Goal: Check status: Check status

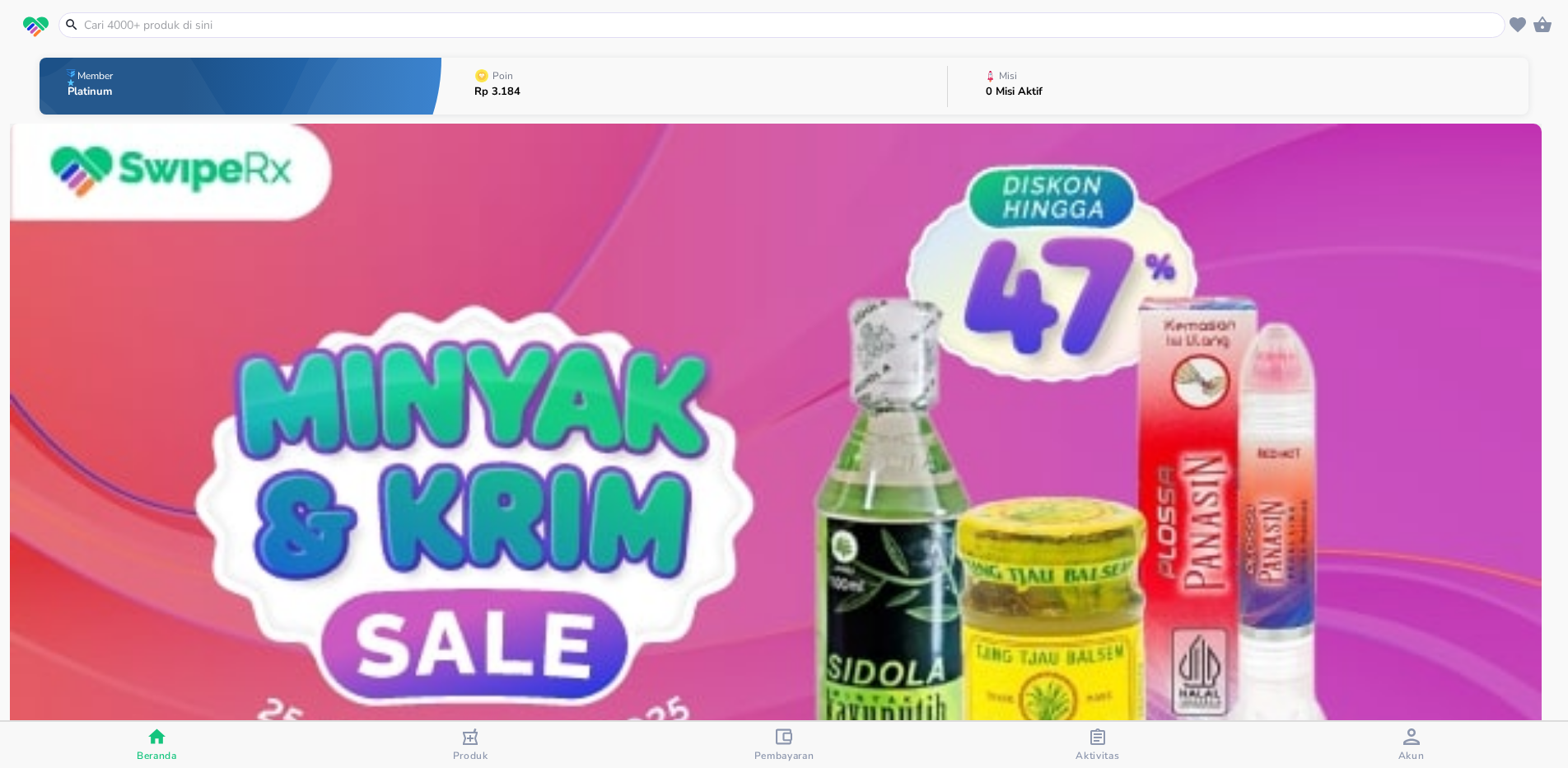
click at [787, 743] on icon "button" at bounding box center [784, 736] width 17 height 16
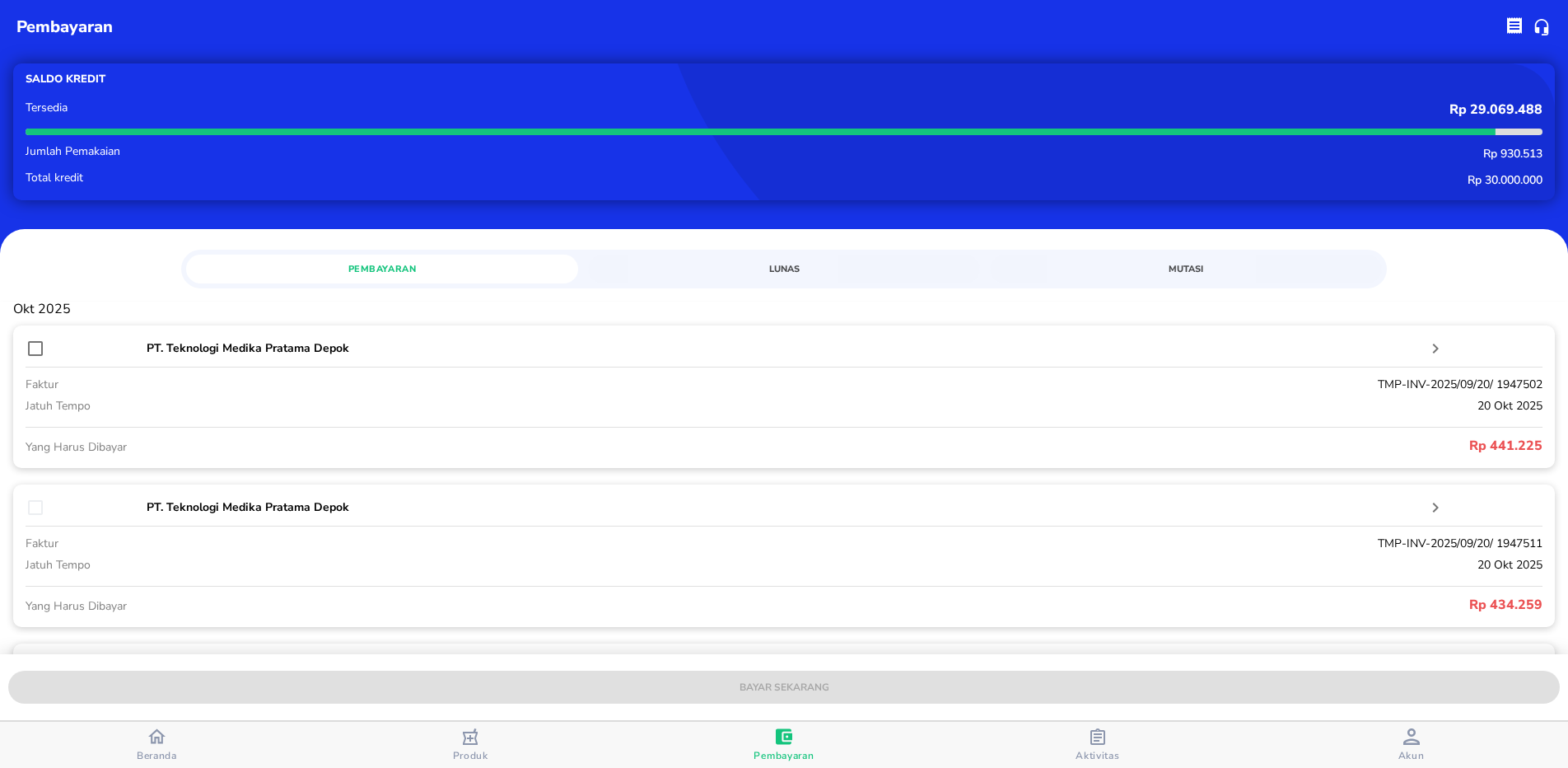
click at [1182, 276] on span "Mutasi" at bounding box center [1186, 269] width 373 height 16
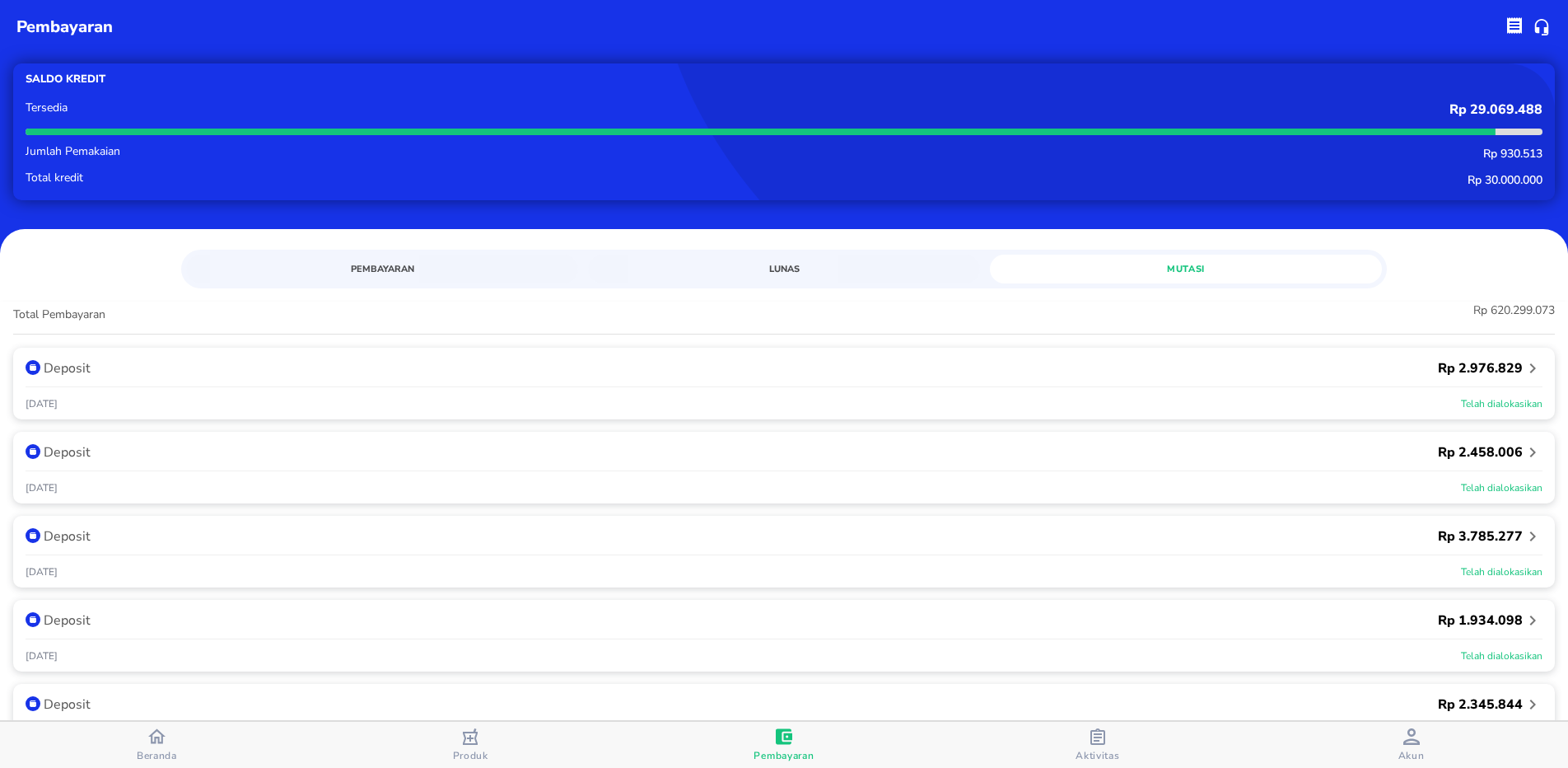
click at [1523, 376] on icon "button" at bounding box center [1533, 368] width 20 height 20
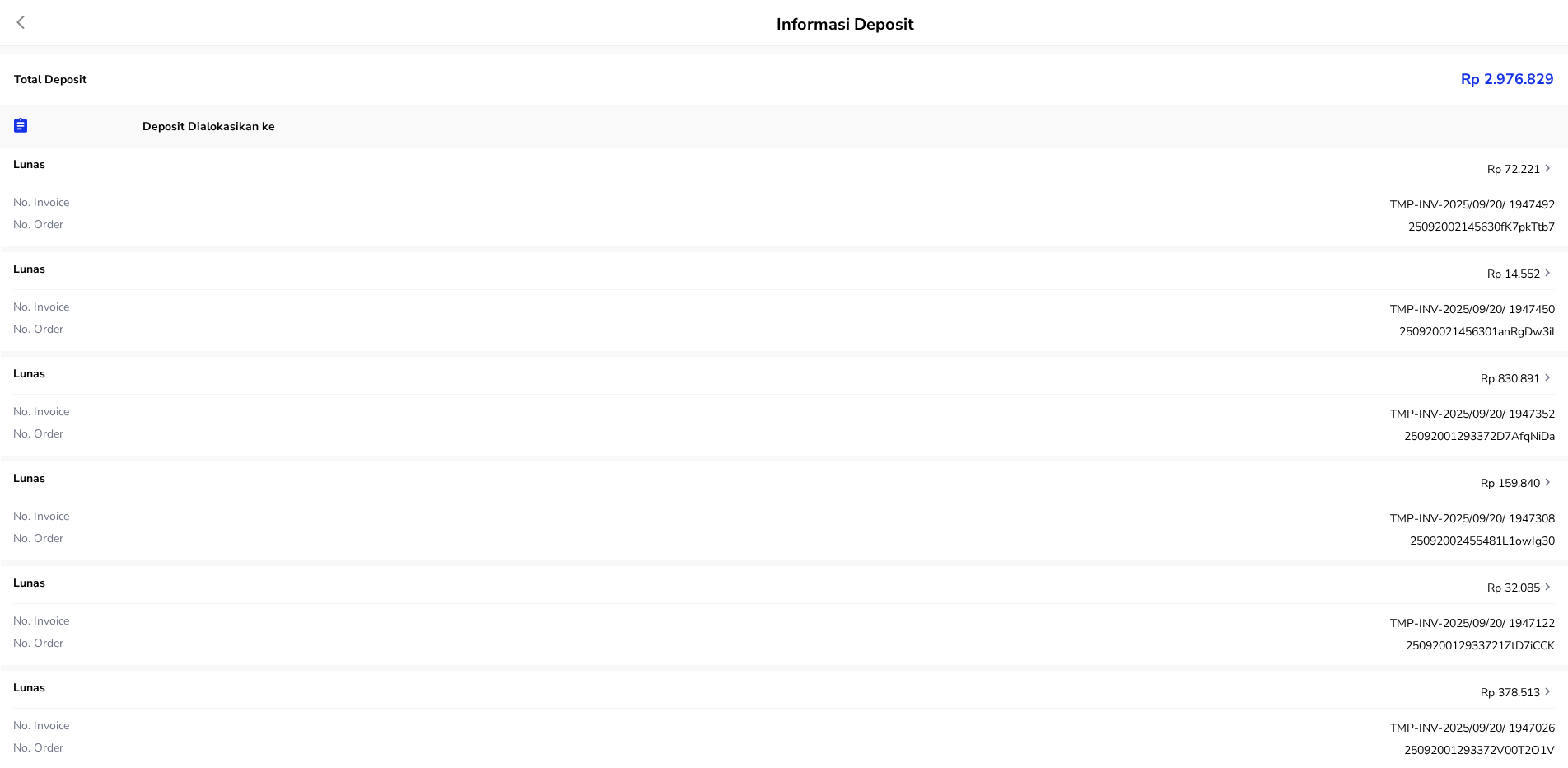
click at [20, 22] on icon at bounding box center [28, 22] width 24 height 17
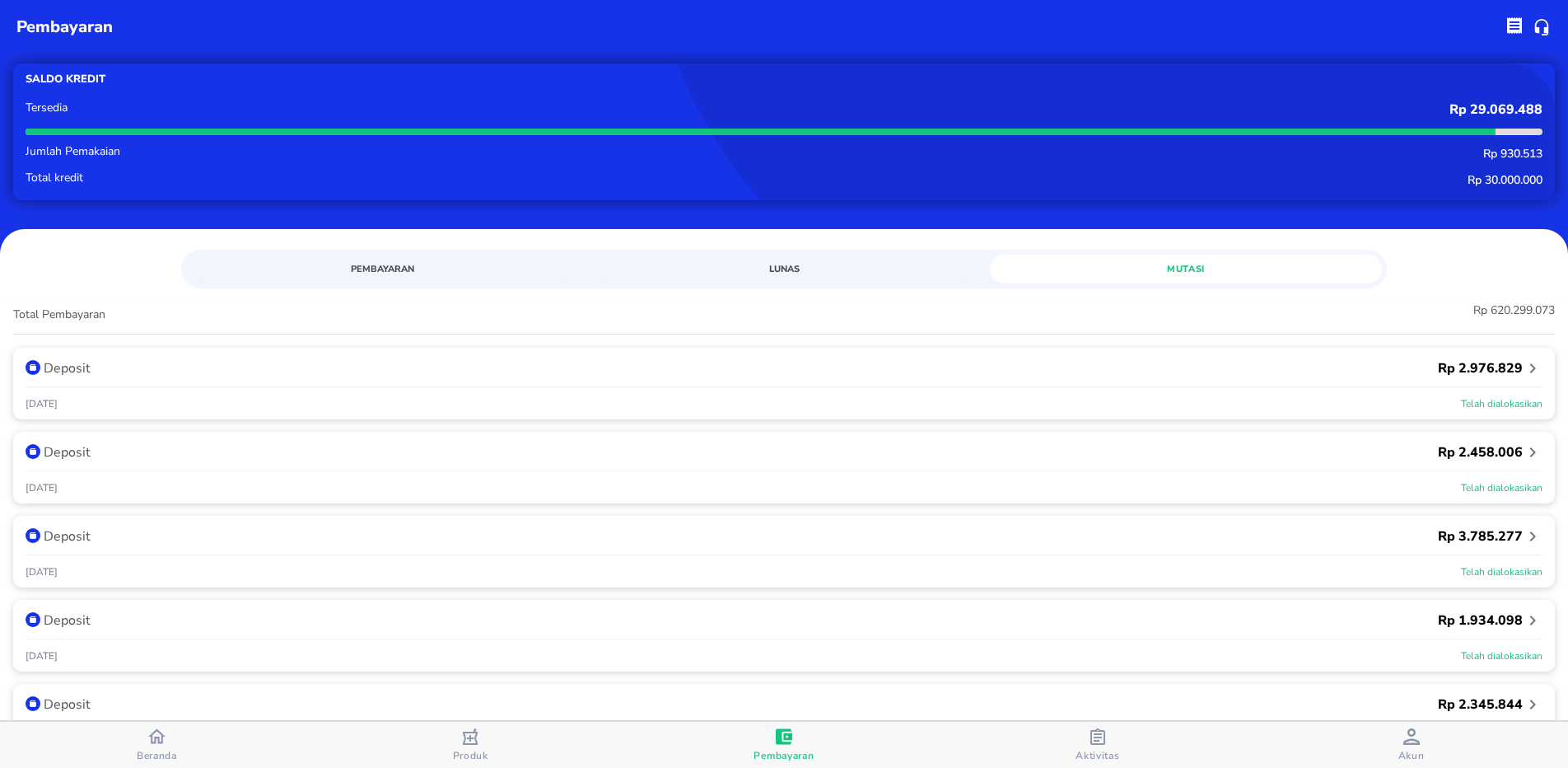
click at [399, 270] on span "Pembayaran" at bounding box center [381, 269] width 373 height 16
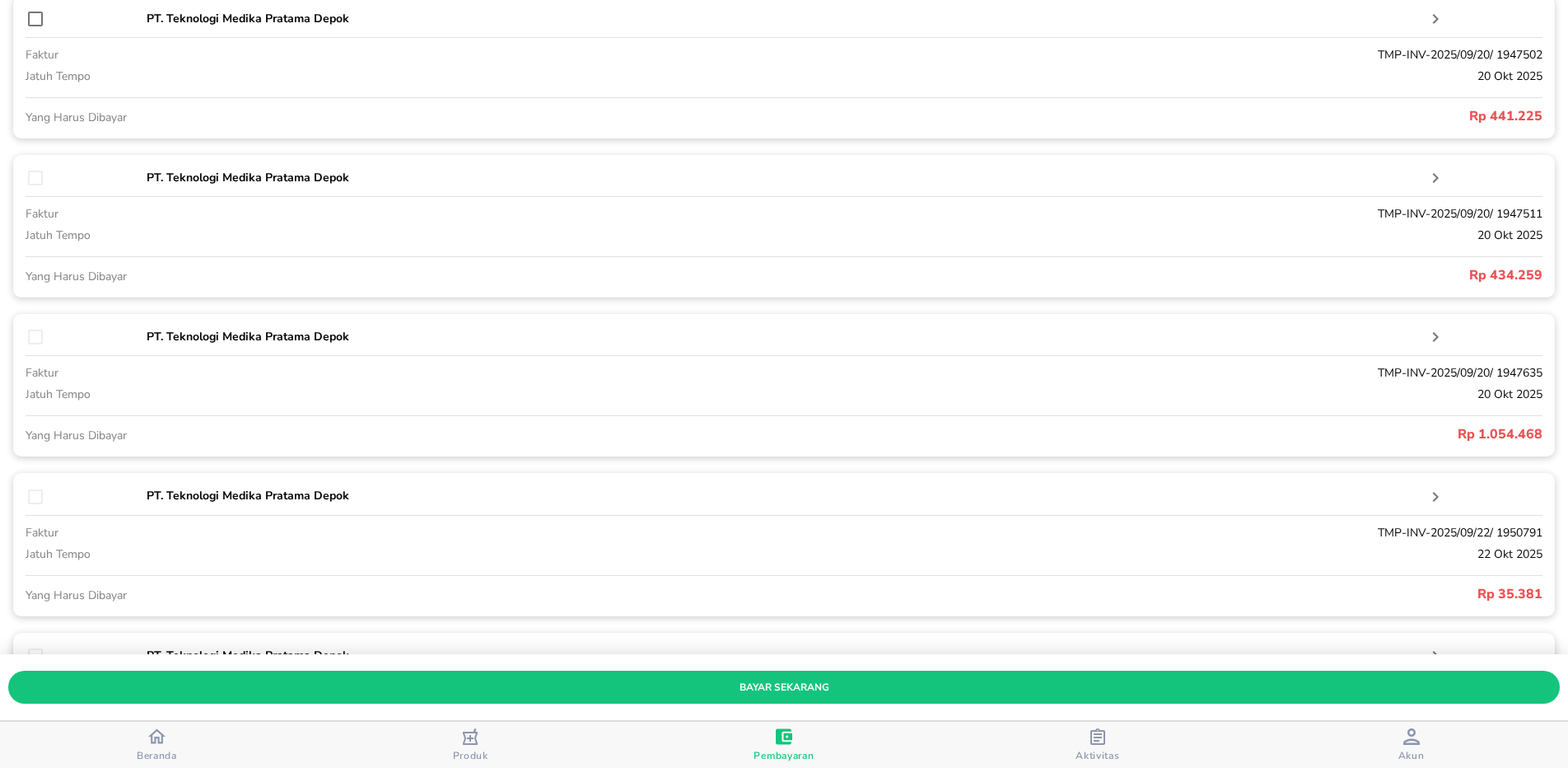
scroll to position [549, 0]
